Goal: Task Accomplishment & Management: Manage account settings

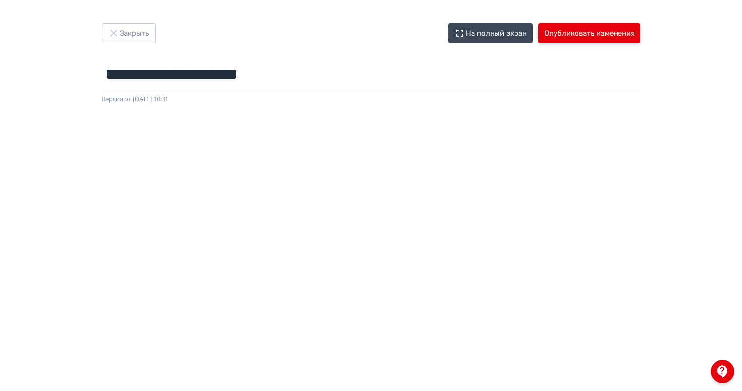
click at [620, 35] on button "Опубликовать изменения" at bounding box center [590, 33] width 102 height 20
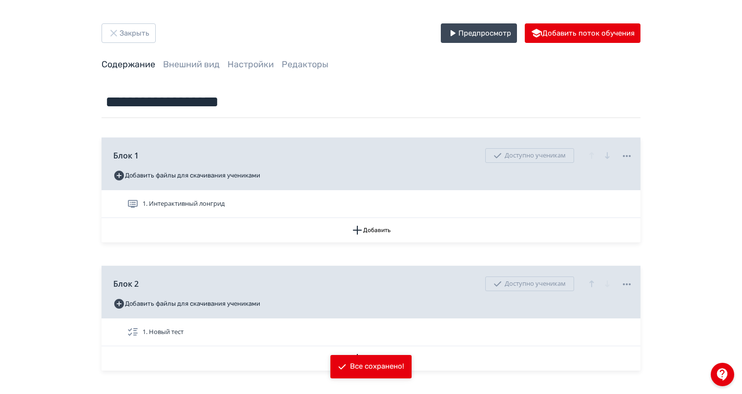
click at [117, 56] on div "**********" at bounding box center [371, 226] width 586 height 406
click at [118, 62] on link "Содержание" at bounding box center [129, 64] width 54 height 11
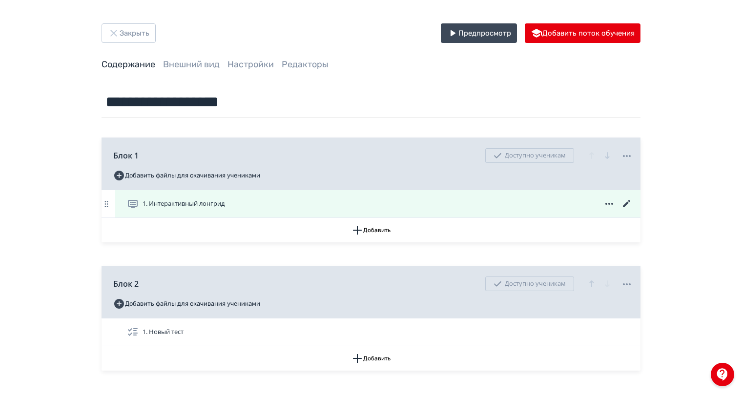
click at [625, 205] on icon at bounding box center [626, 203] width 7 height 7
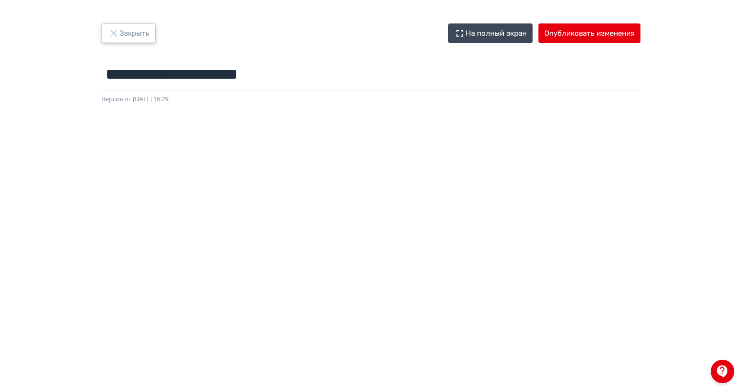
click at [126, 26] on button "Закрыть" at bounding box center [129, 33] width 54 height 20
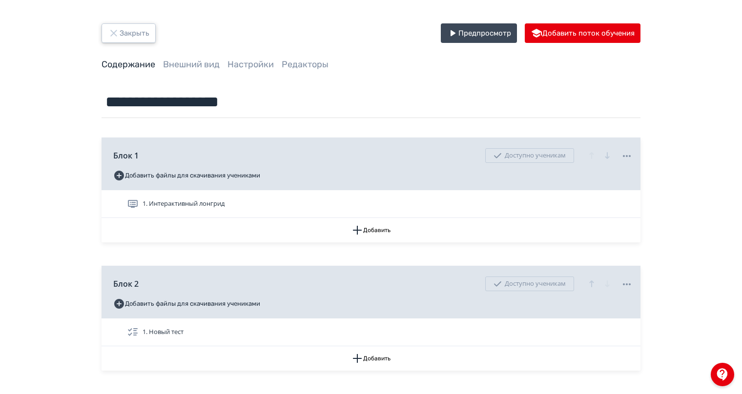
click at [139, 34] on button "Закрыть" at bounding box center [129, 33] width 54 height 20
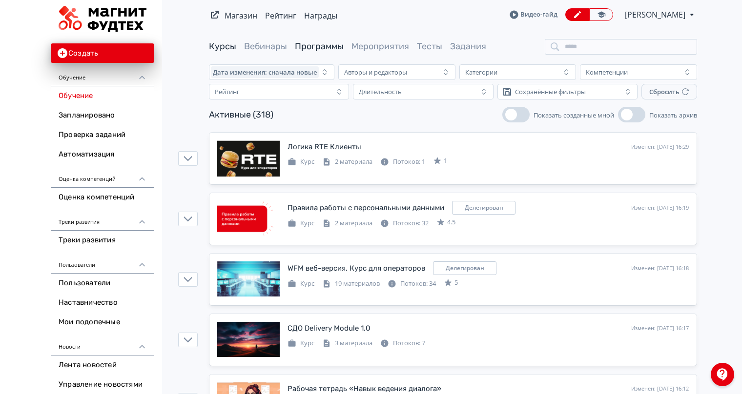
click at [317, 49] on link "Программы" at bounding box center [319, 46] width 49 height 11
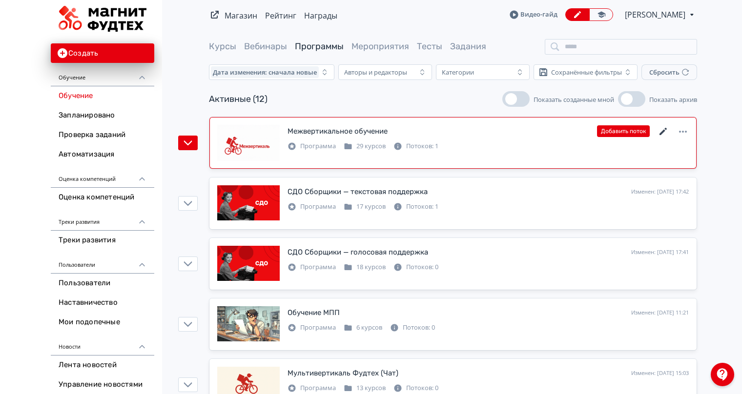
click at [664, 131] on icon at bounding box center [663, 131] width 7 height 7
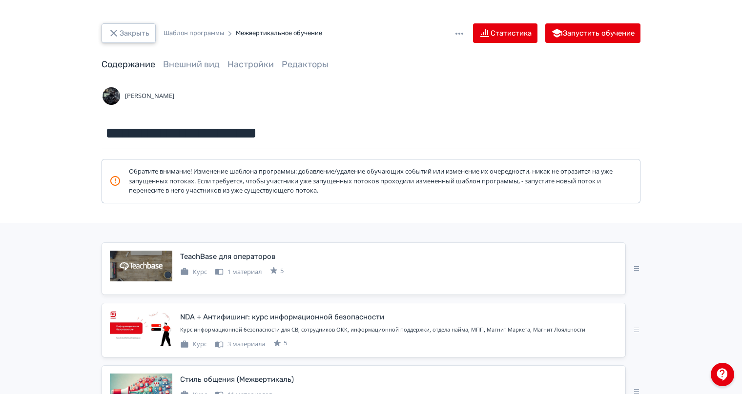
click at [133, 30] on button "Закрыть" at bounding box center [129, 33] width 54 height 20
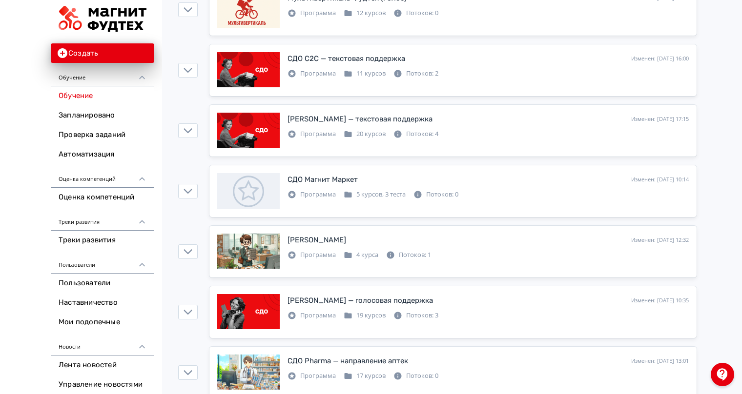
scroll to position [439, 0]
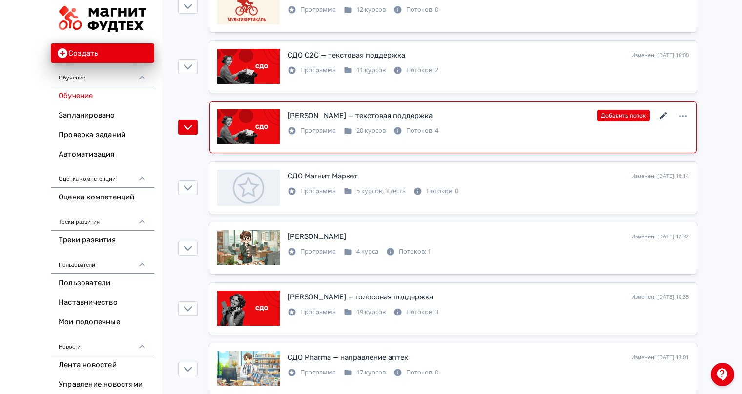
click at [662, 114] on icon at bounding box center [664, 116] width 12 height 12
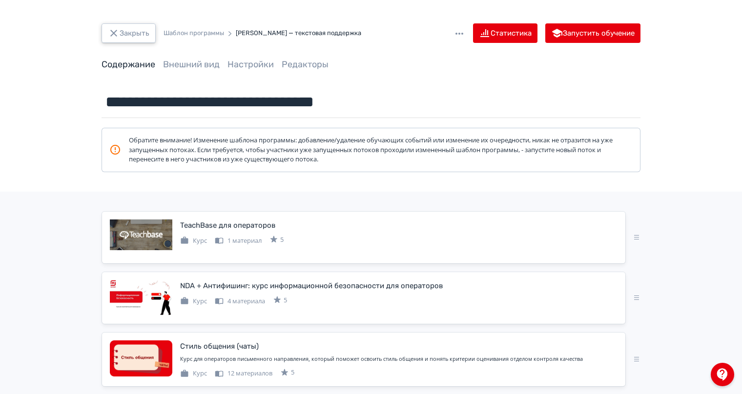
click at [114, 24] on button "Закрыть" at bounding box center [129, 33] width 54 height 20
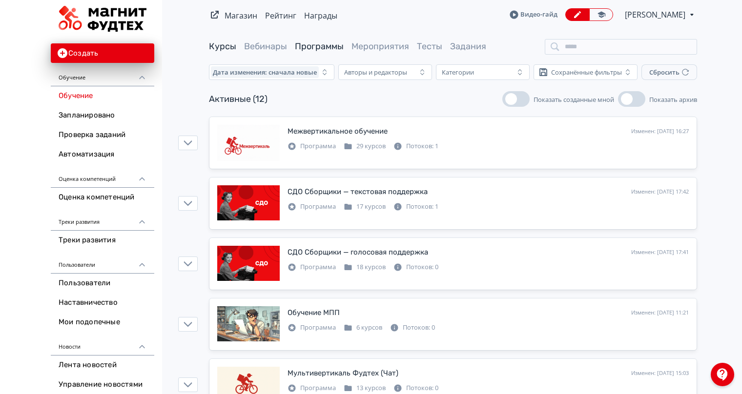
click at [222, 47] on link "Курсы" at bounding box center [222, 46] width 27 height 11
